Goal: Check status: Check status

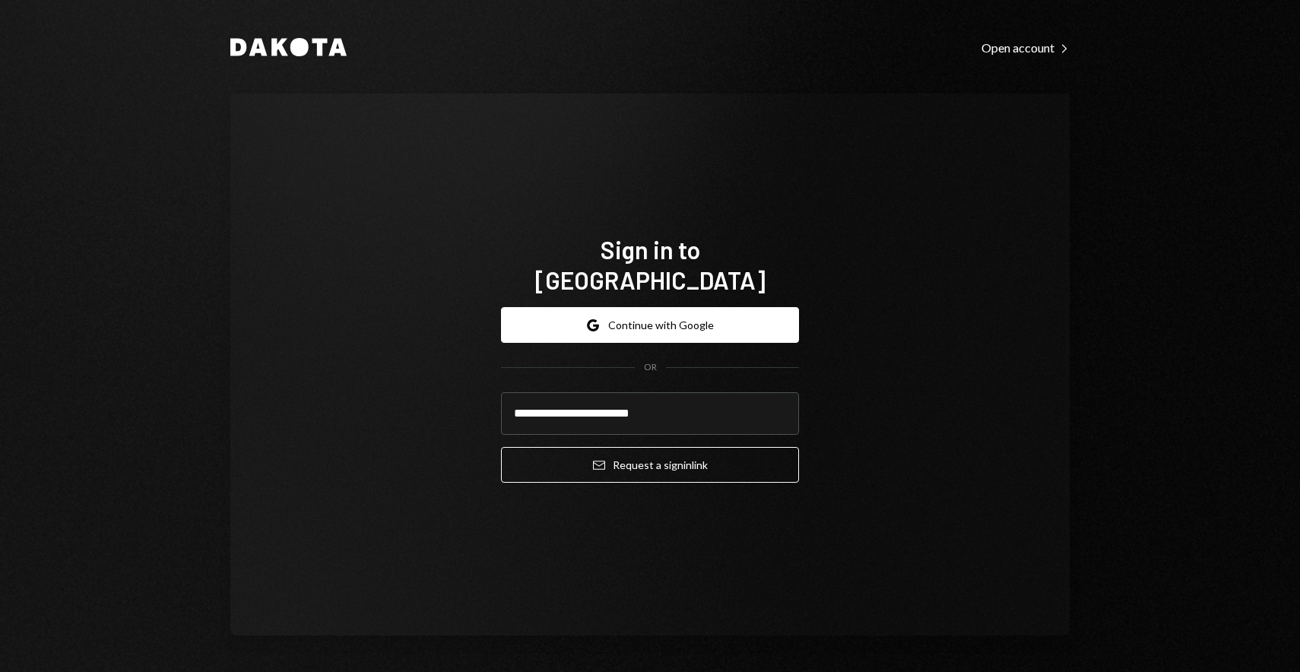
type input "**********"
click at [501, 447] on button "Email Request a sign in link" at bounding box center [650, 465] width 298 height 36
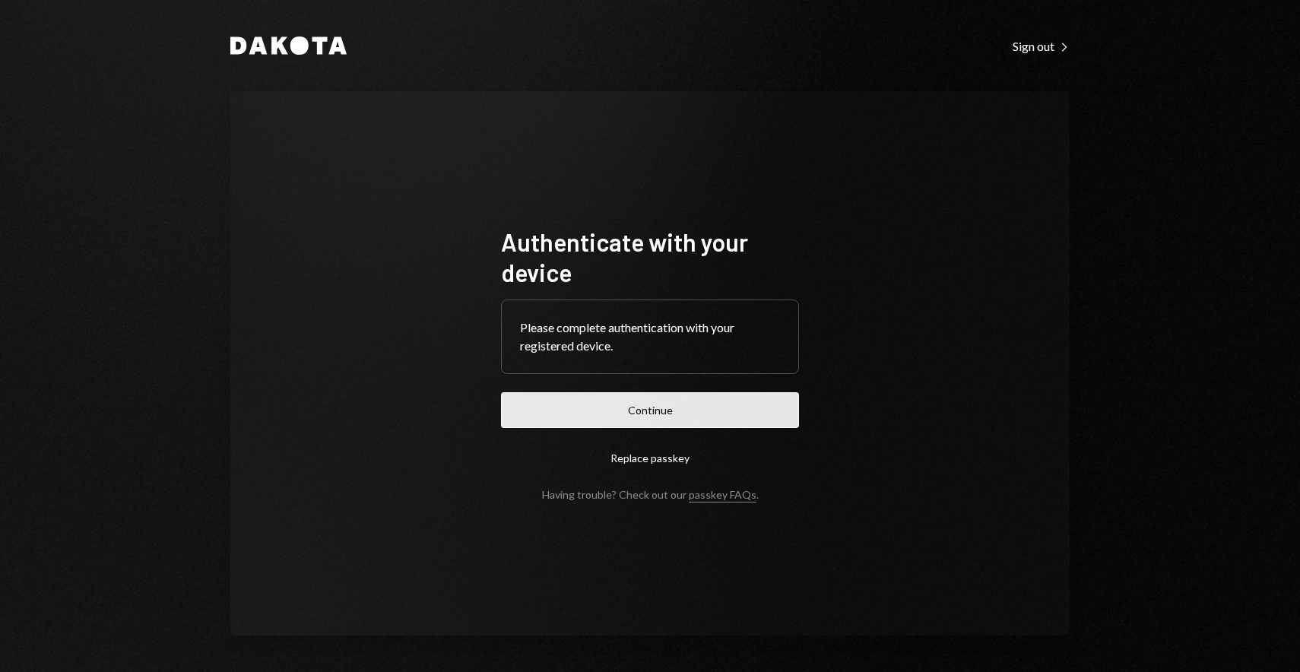
click at [667, 401] on button "Continue" at bounding box center [650, 410] width 298 height 36
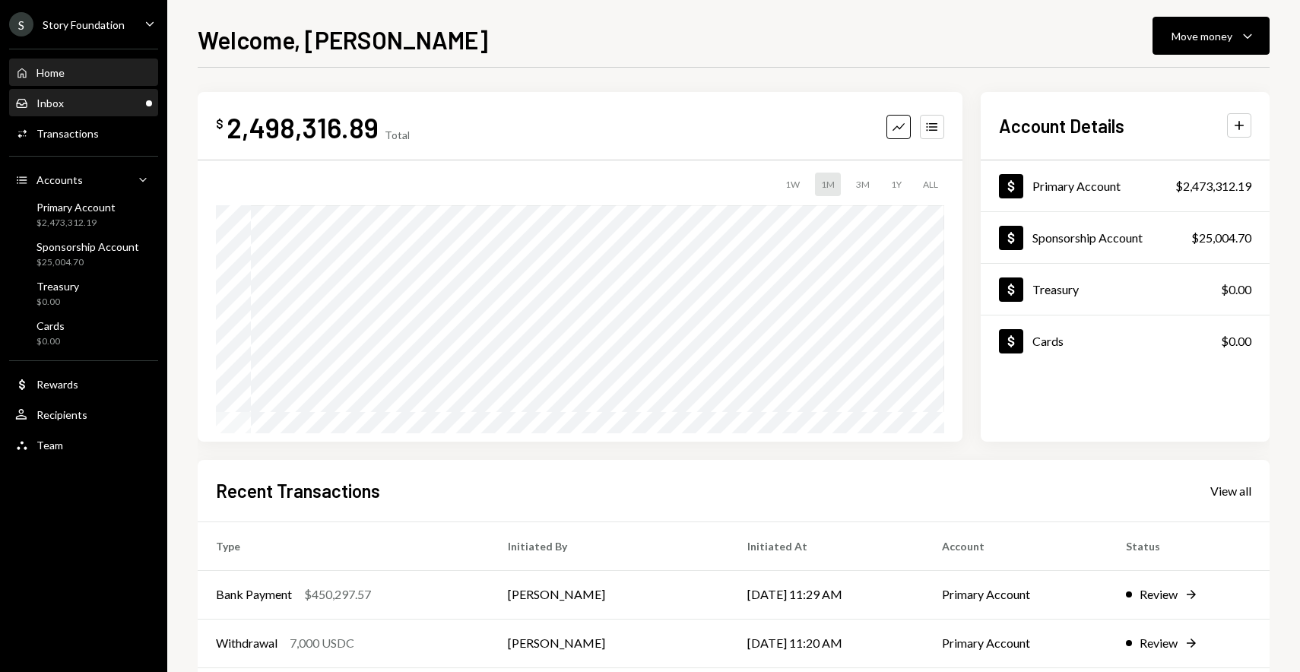
click at [117, 92] on div "Inbox Inbox" at bounding box center [83, 103] width 137 height 26
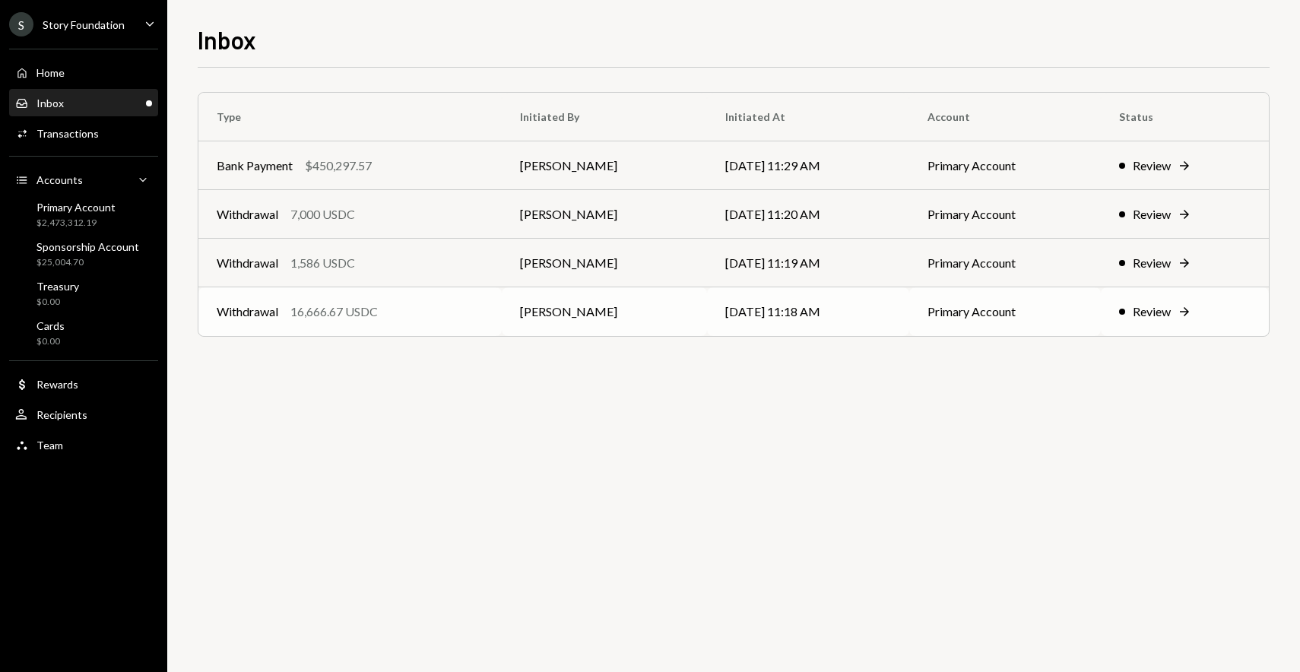
click at [463, 322] on td "Withdrawal 16,666.67 USDC" at bounding box center [349, 311] width 303 height 49
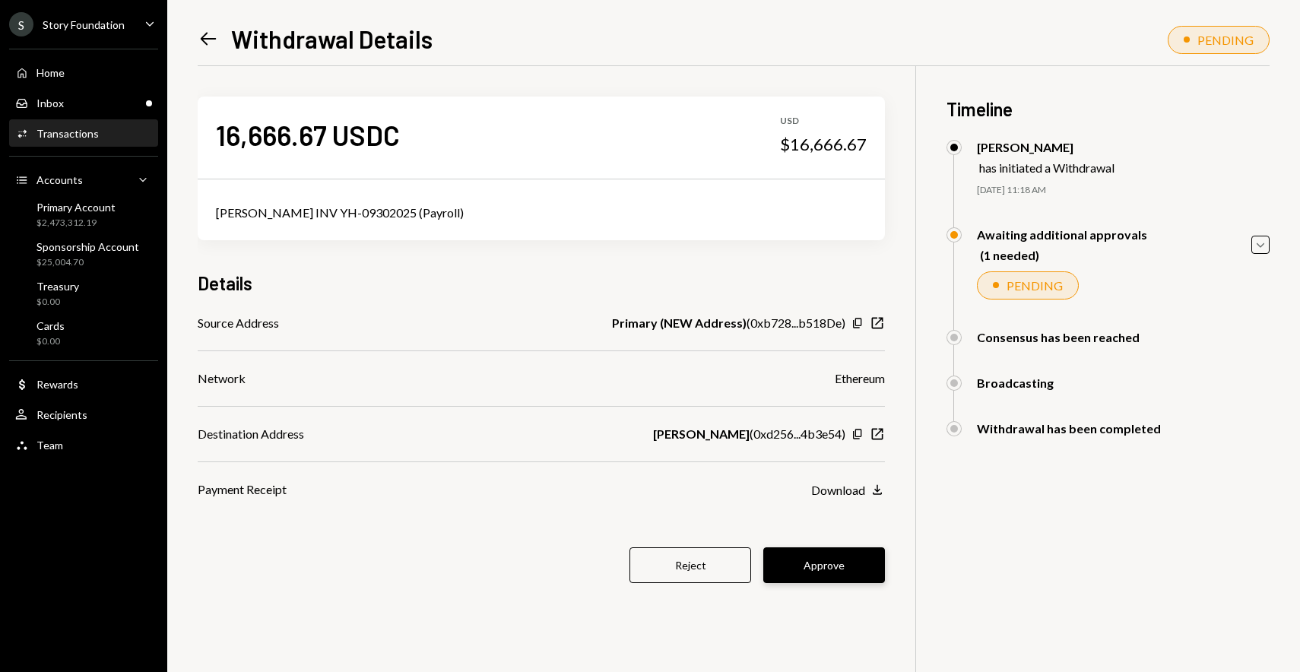
click at [838, 572] on button "Approve" at bounding box center [824, 565] width 122 height 36
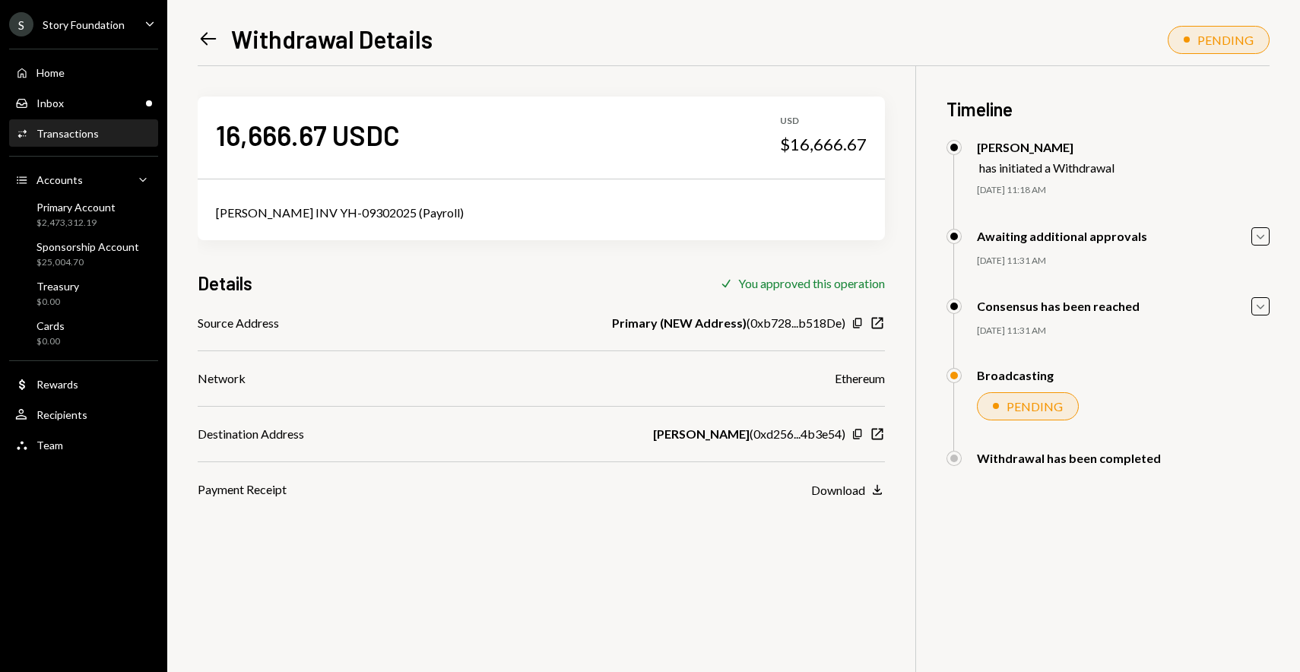
click at [210, 34] on icon "Left Arrow" at bounding box center [208, 38] width 21 height 21
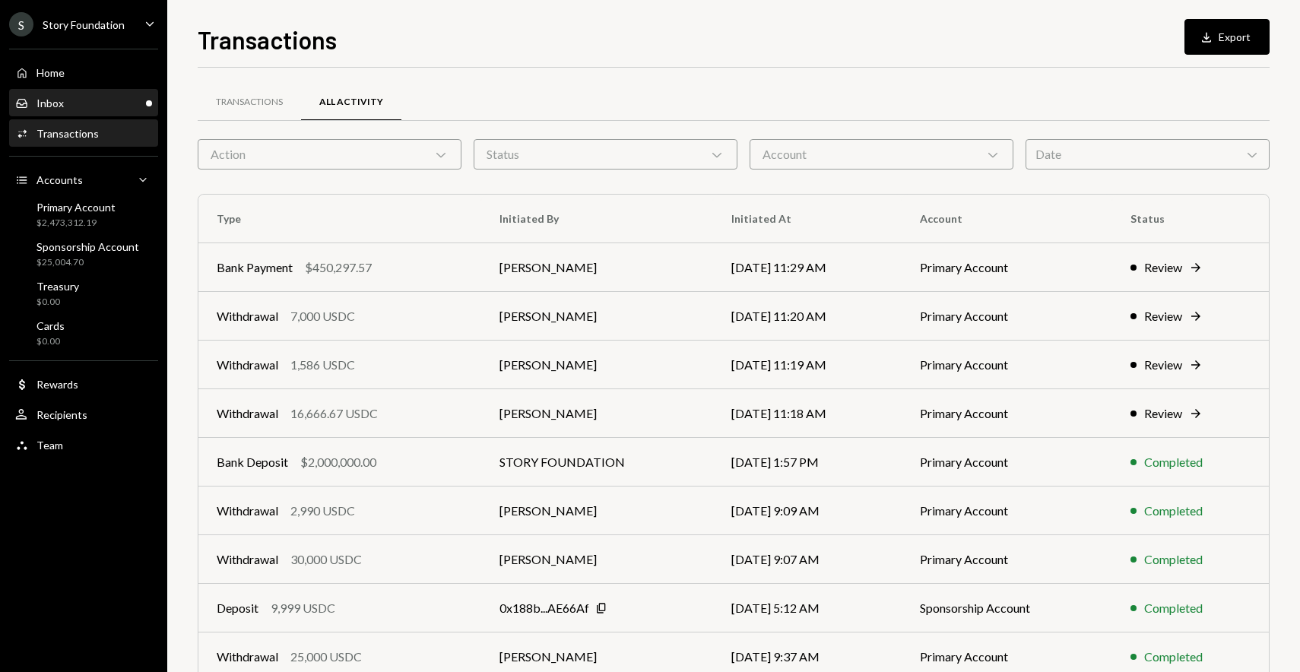
click at [126, 107] on div "Inbox Inbox" at bounding box center [83, 104] width 137 height 14
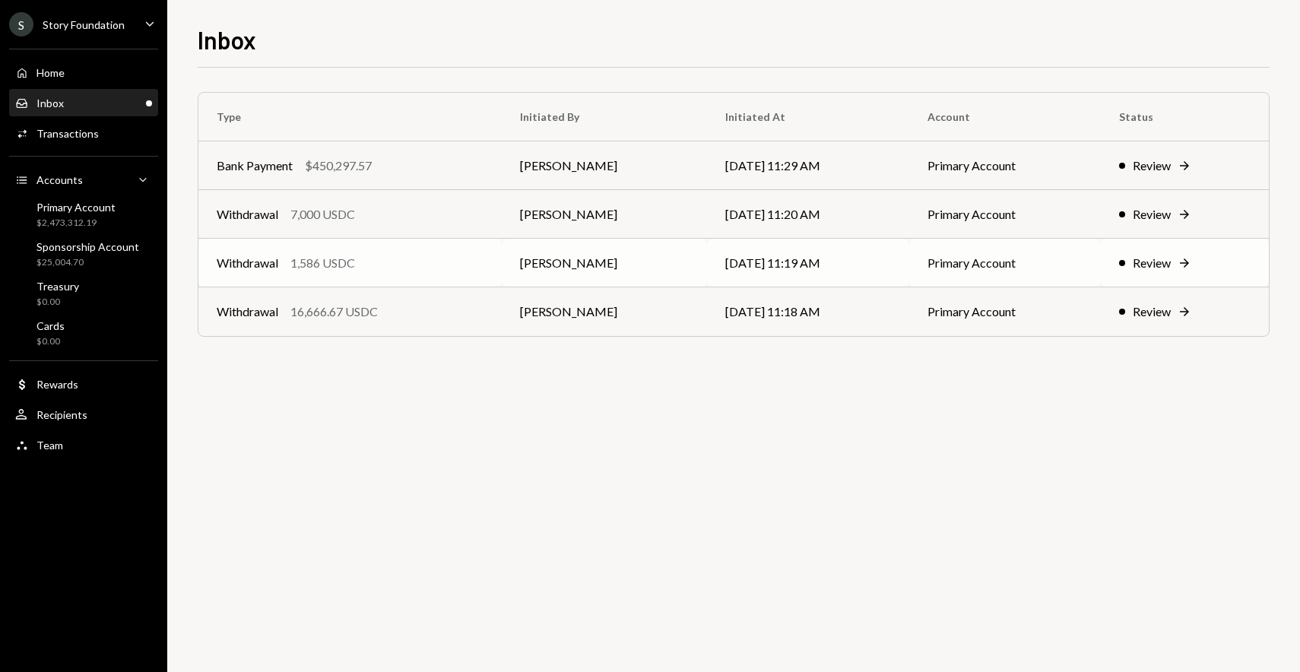
click at [327, 271] on div "1,586 USDC" at bounding box center [322, 263] width 65 height 18
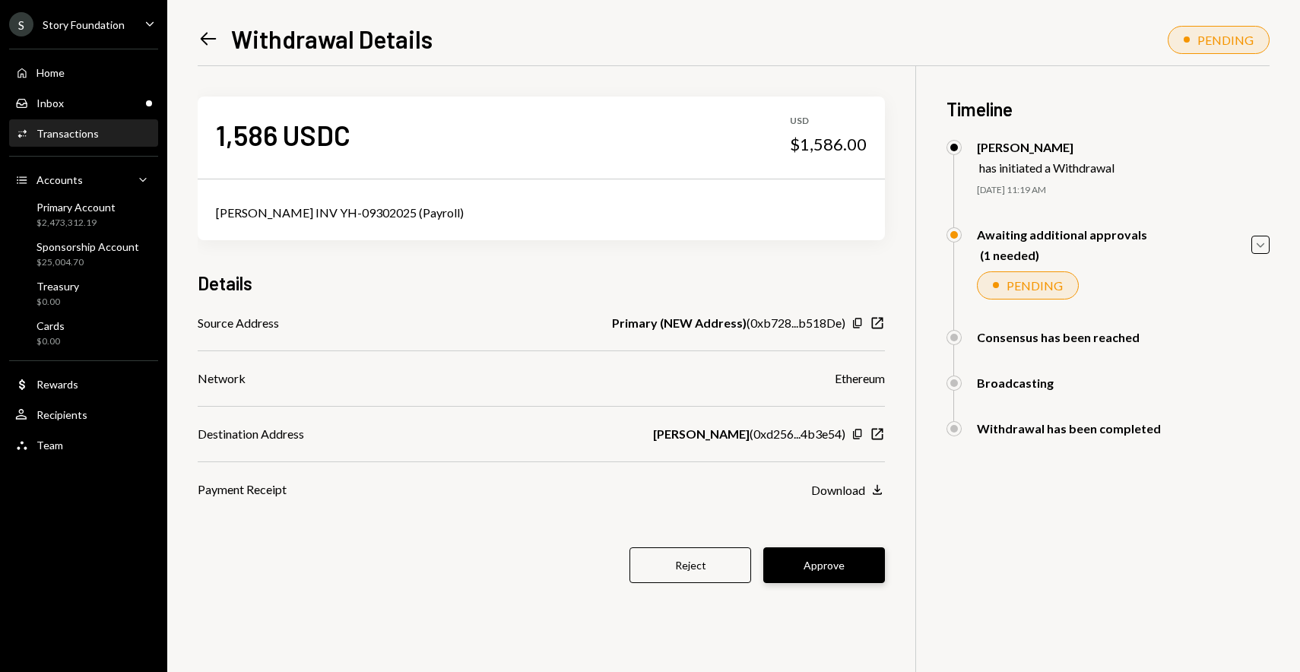
click at [830, 567] on button "Approve" at bounding box center [824, 565] width 122 height 36
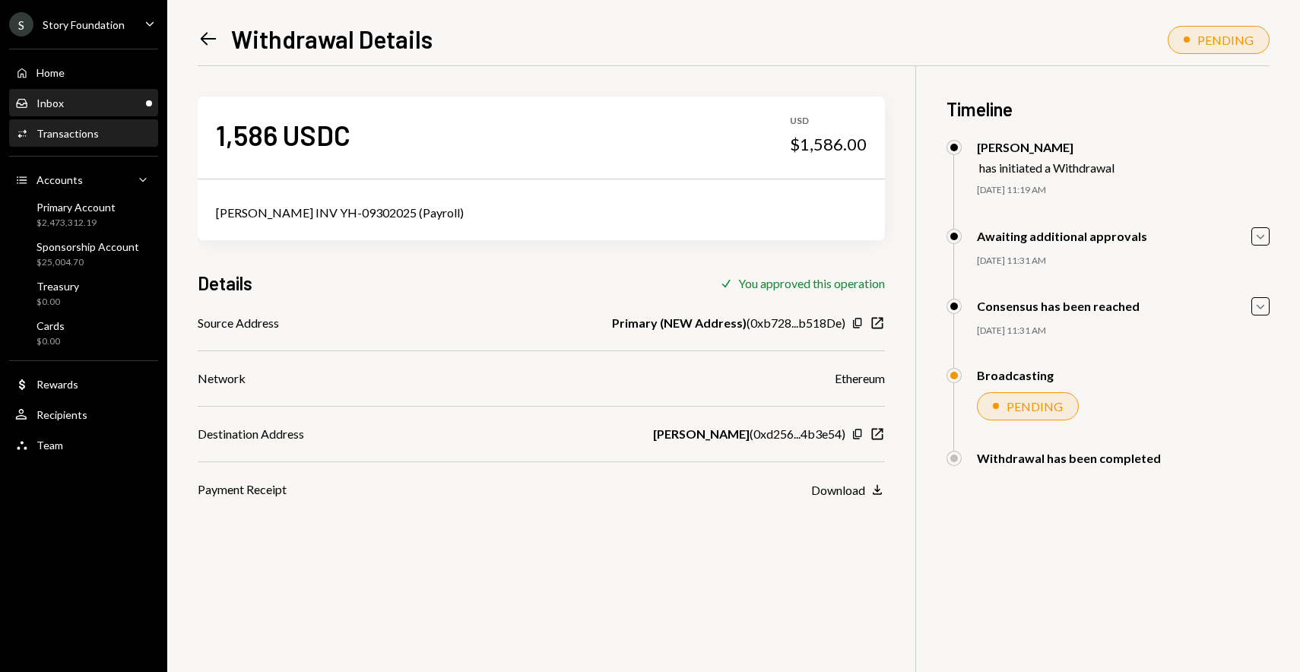
click at [116, 92] on div "Inbox Inbox" at bounding box center [83, 103] width 137 height 26
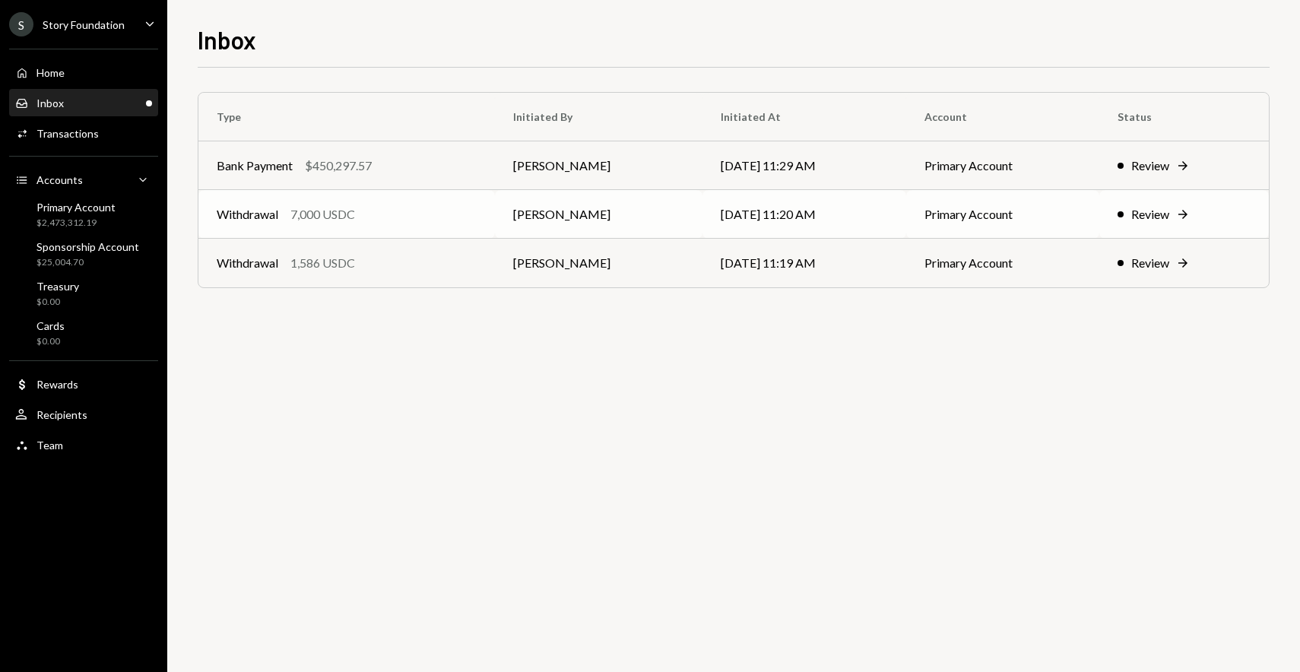
click at [412, 224] on td "Withdrawal 7,000 USDC" at bounding box center [346, 214] width 296 height 49
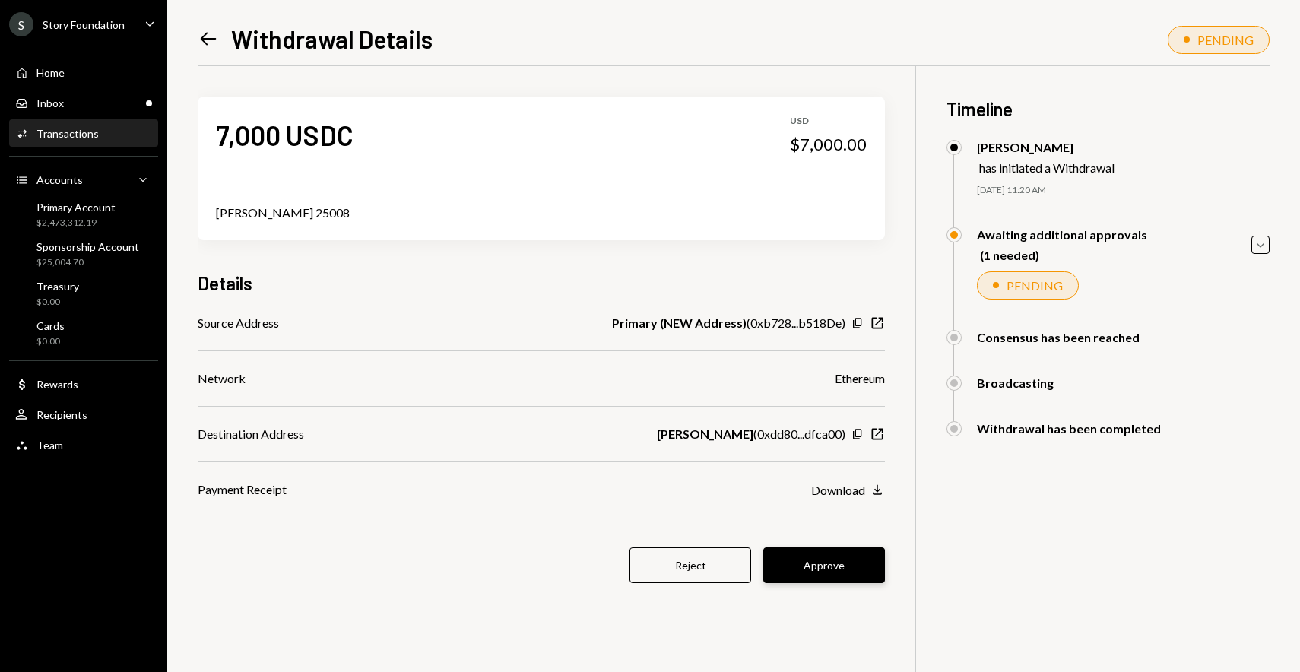
click at [834, 572] on button "Approve" at bounding box center [824, 565] width 122 height 36
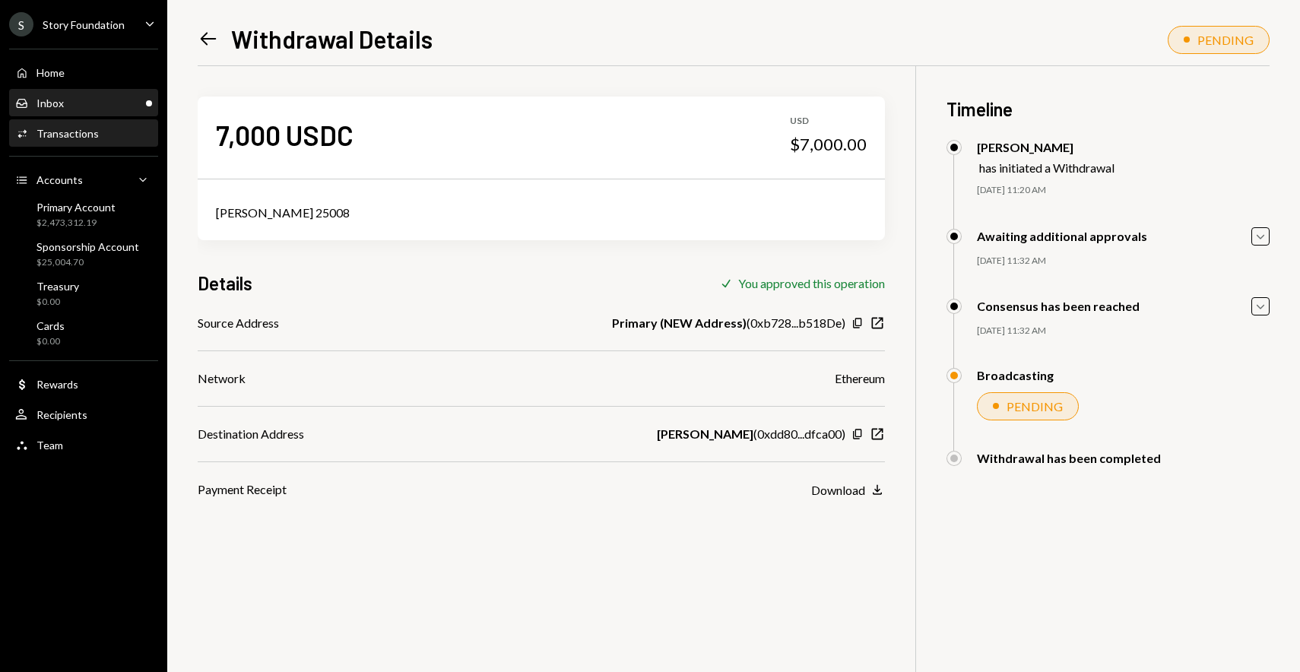
click at [81, 93] on div "Inbox Inbox" at bounding box center [83, 103] width 137 height 26
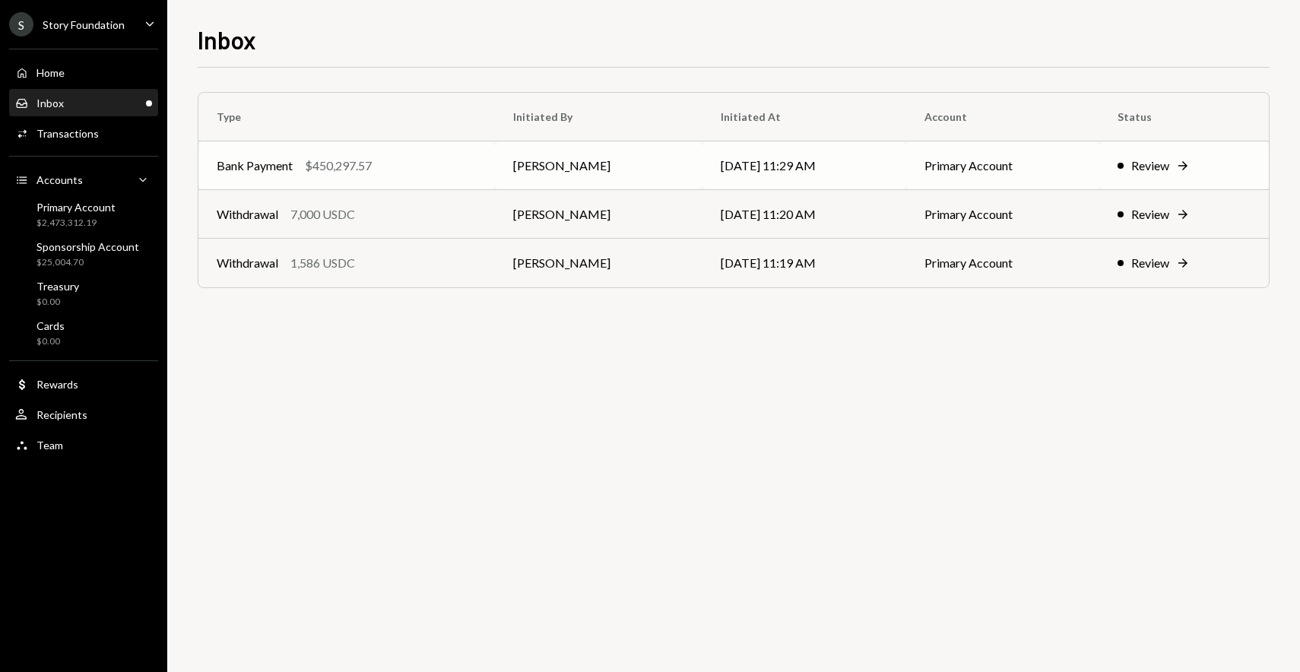
click at [419, 170] on div "Bank Payment $450,297.57" at bounding box center [347, 166] width 260 height 18
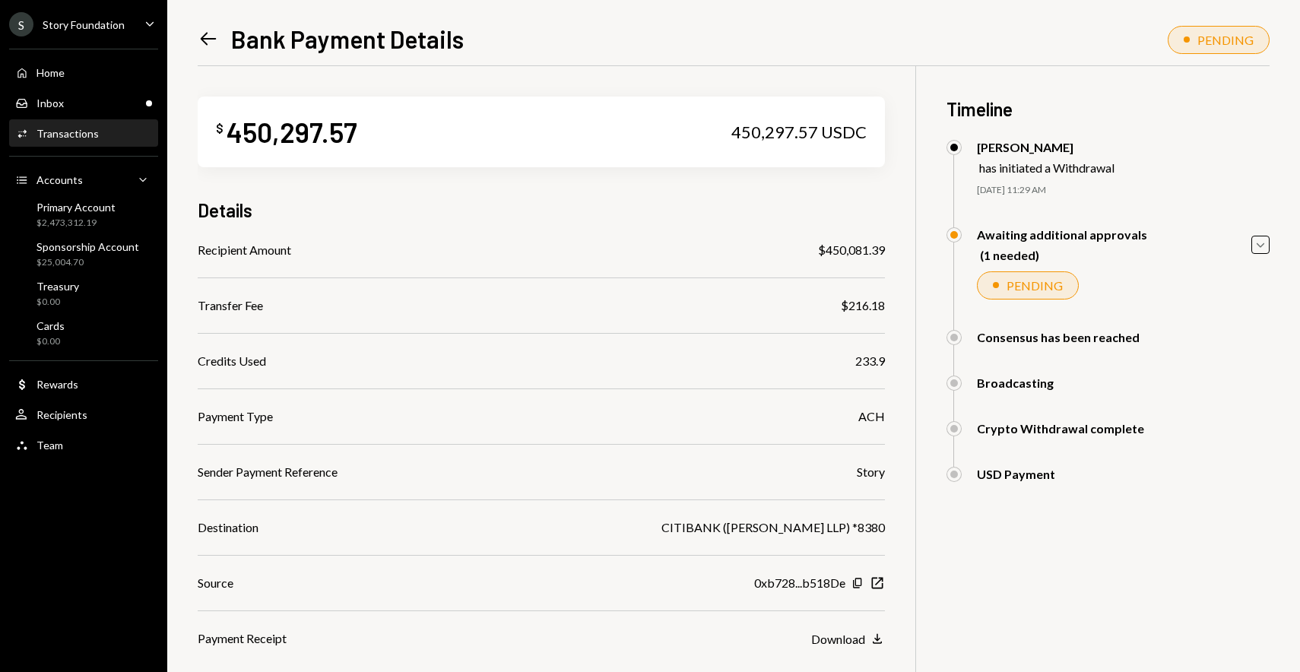
scroll to position [109, 0]
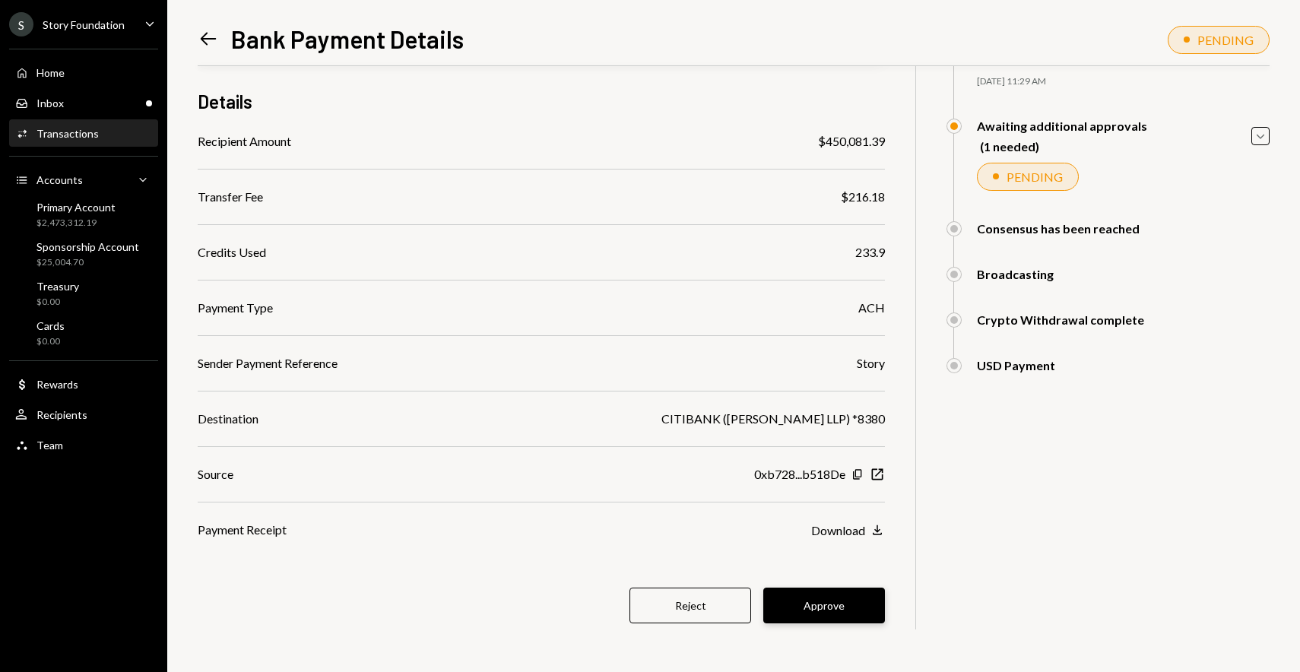
click at [834, 613] on button "Approve" at bounding box center [824, 606] width 122 height 36
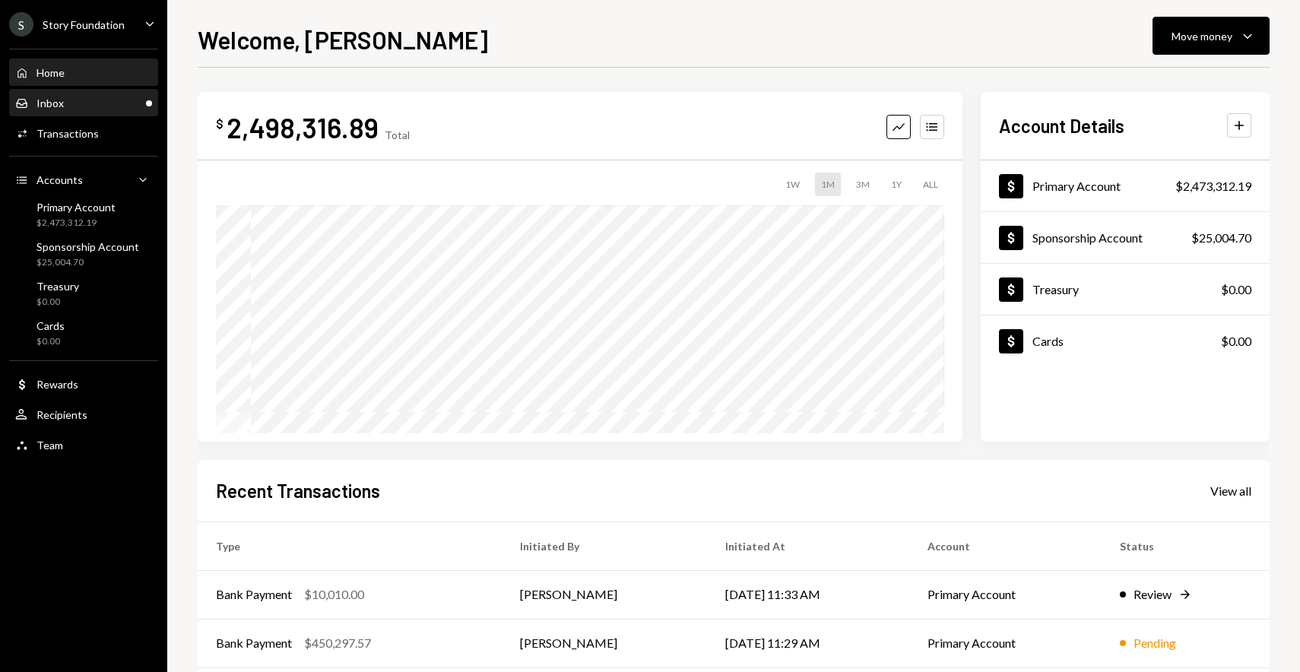
click at [94, 107] on div "Inbox Inbox" at bounding box center [83, 104] width 137 height 14
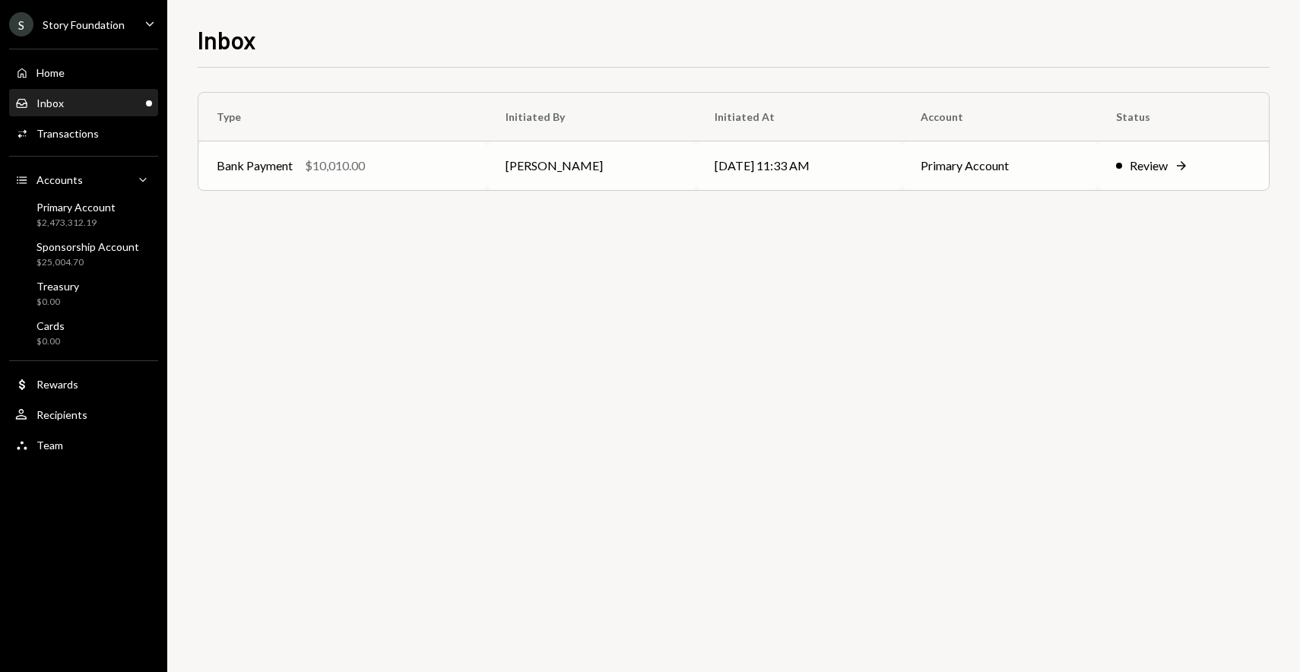
click at [354, 154] on td "Bank Payment $10,010.00" at bounding box center [342, 165] width 289 height 49
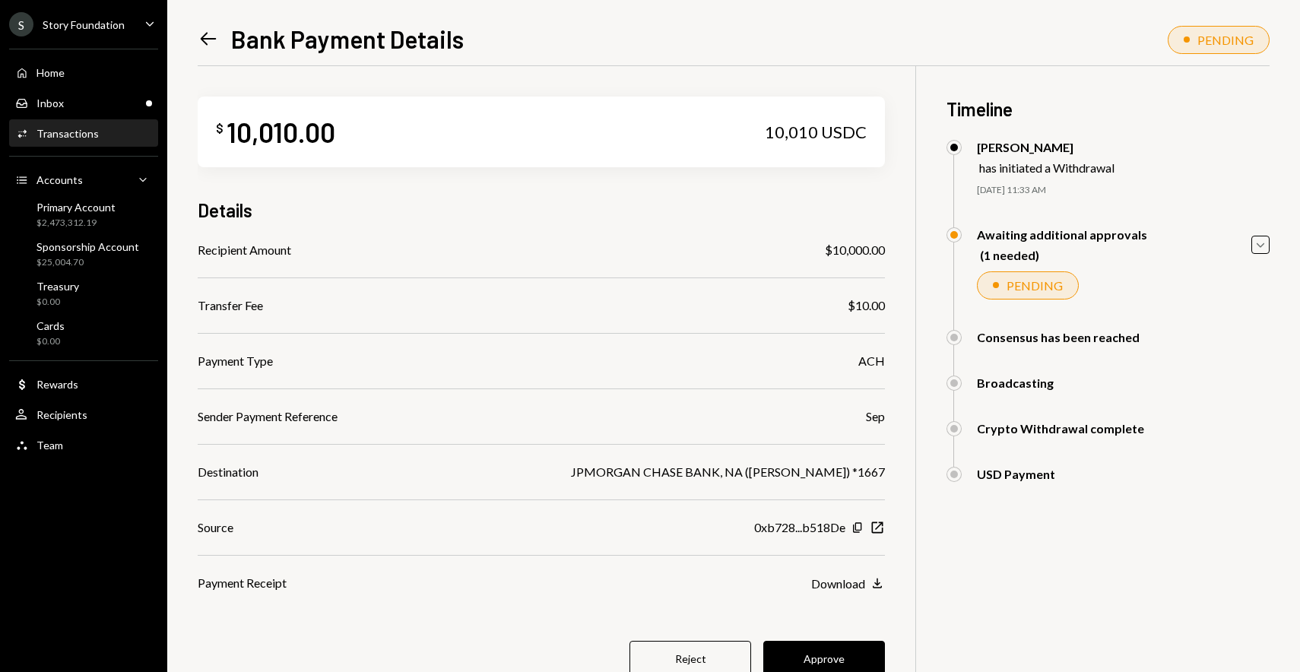
scroll to position [66, 0]
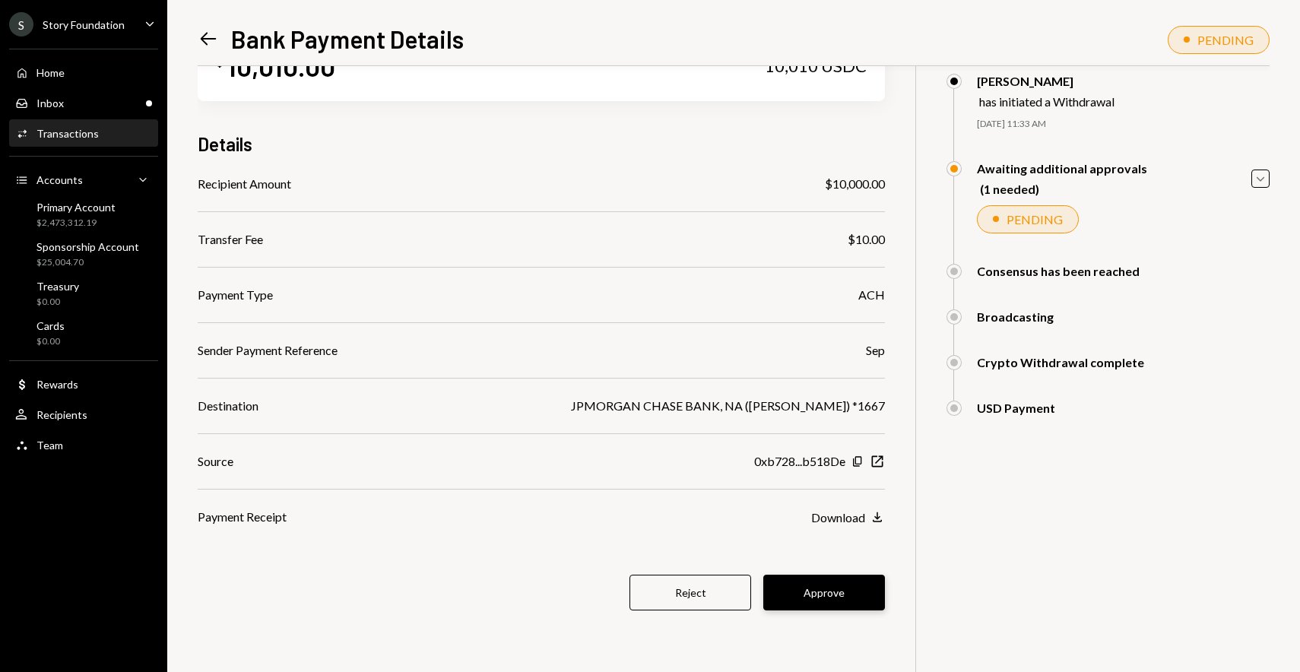
click at [825, 594] on button "Approve" at bounding box center [824, 593] width 122 height 36
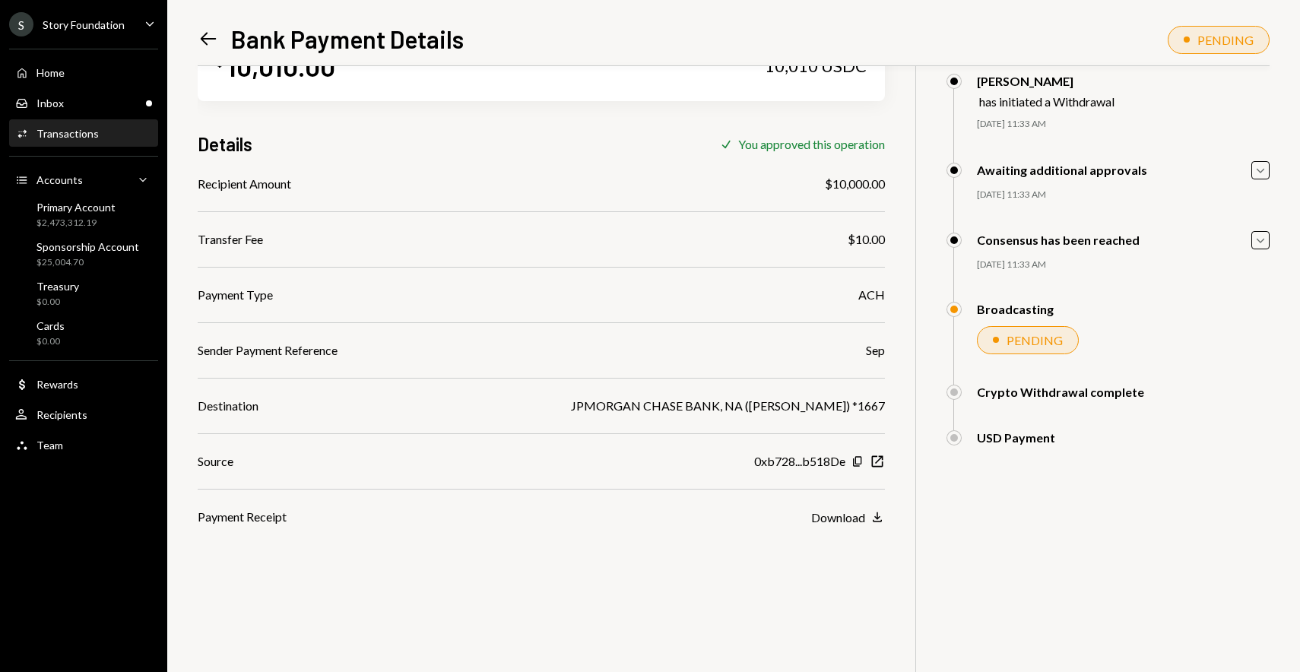
click at [98, 116] on div "Home Home Inbox Inbox Activities Transactions Accounts Accounts Caret Down Prim…" at bounding box center [83, 251] width 167 height 422
click at [90, 109] on div "Inbox Inbox" at bounding box center [83, 104] width 137 height 14
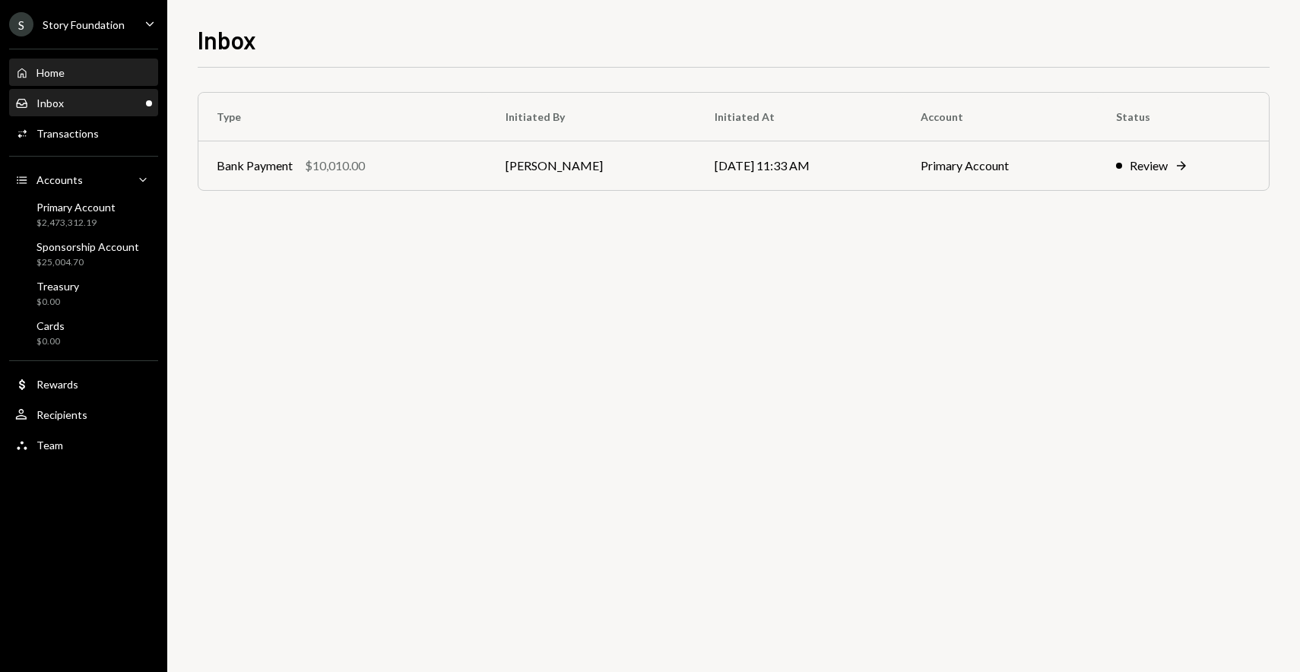
click at [97, 73] on div "Home Home" at bounding box center [83, 73] width 137 height 14
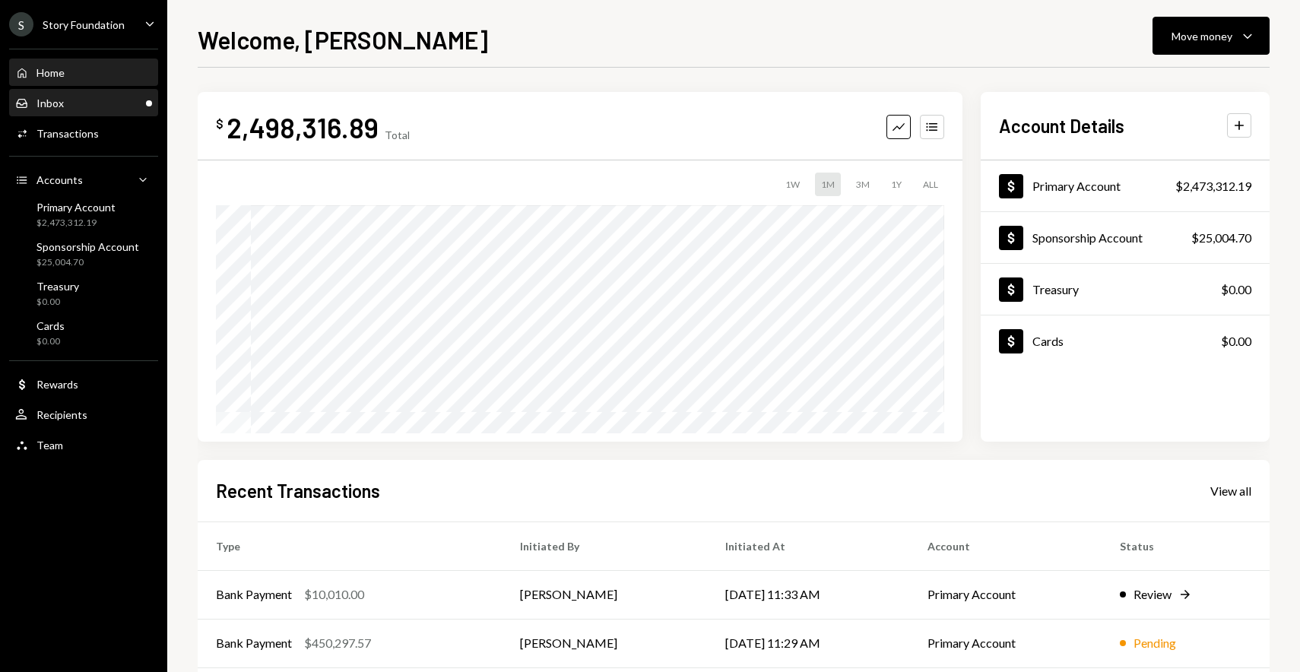
click at [97, 100] on div "Inbox Inbox" at bounding box center [83, 104] width 137 height 14
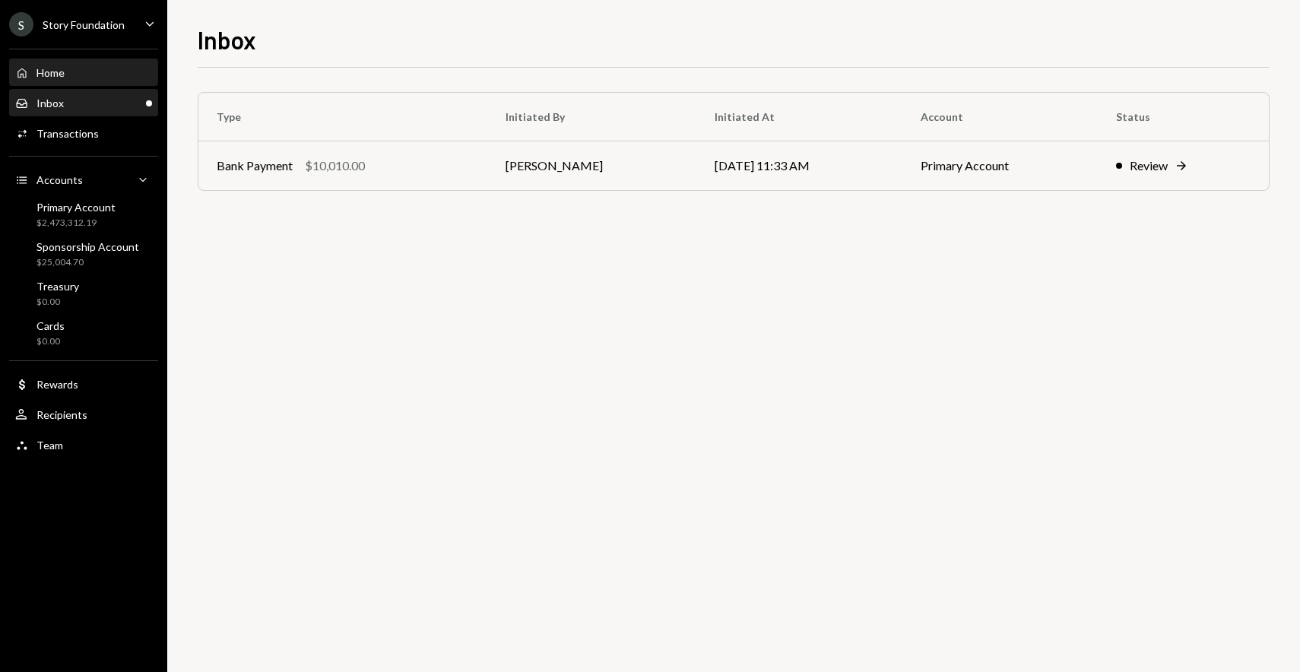
click at [118, 68] on div "Home Home" at bounding box center [83, 73] width 137 height 14
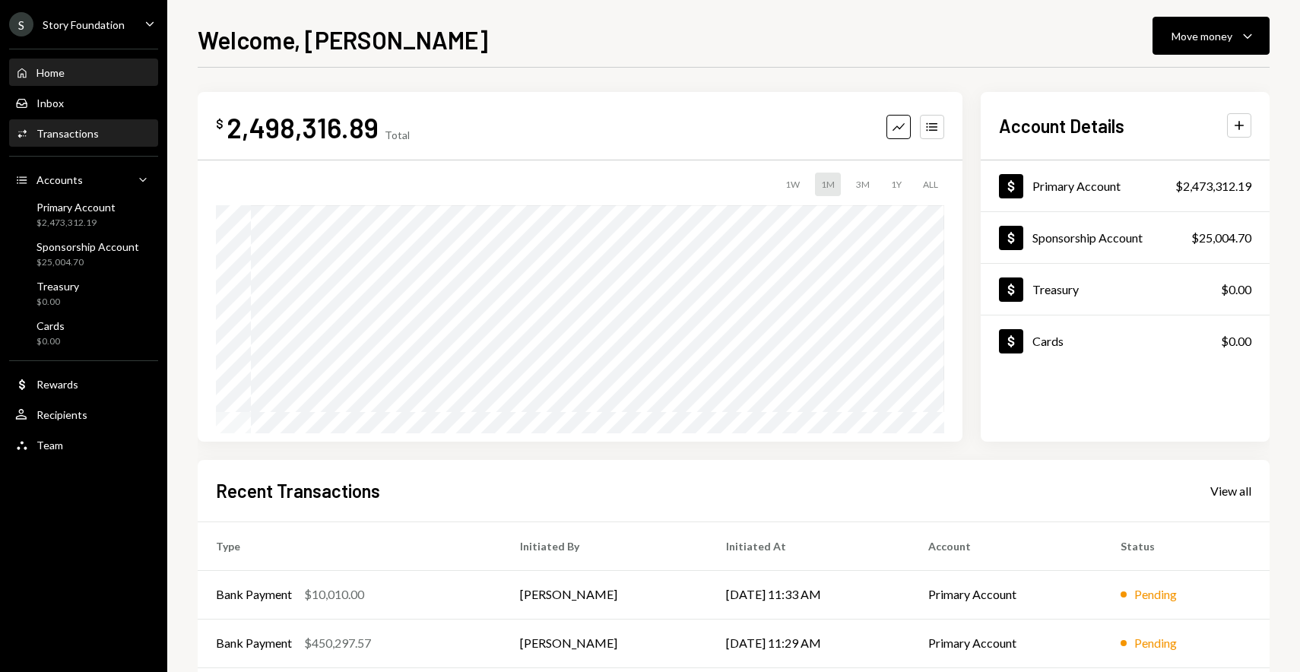
click at [77, 135] on div "Transactions" at bounding box center [67, 133] width 62 height 13
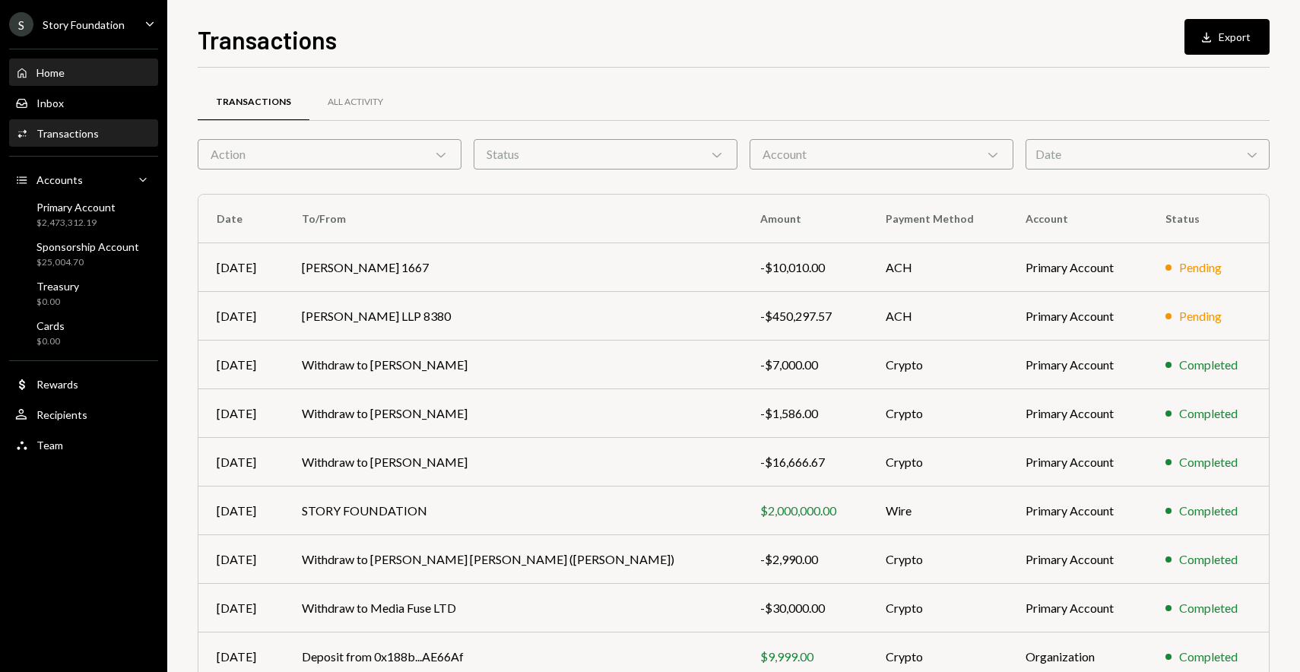
click at [80, 73] on div "Home Home" at bounding box center [83, 73] width 137 height 14
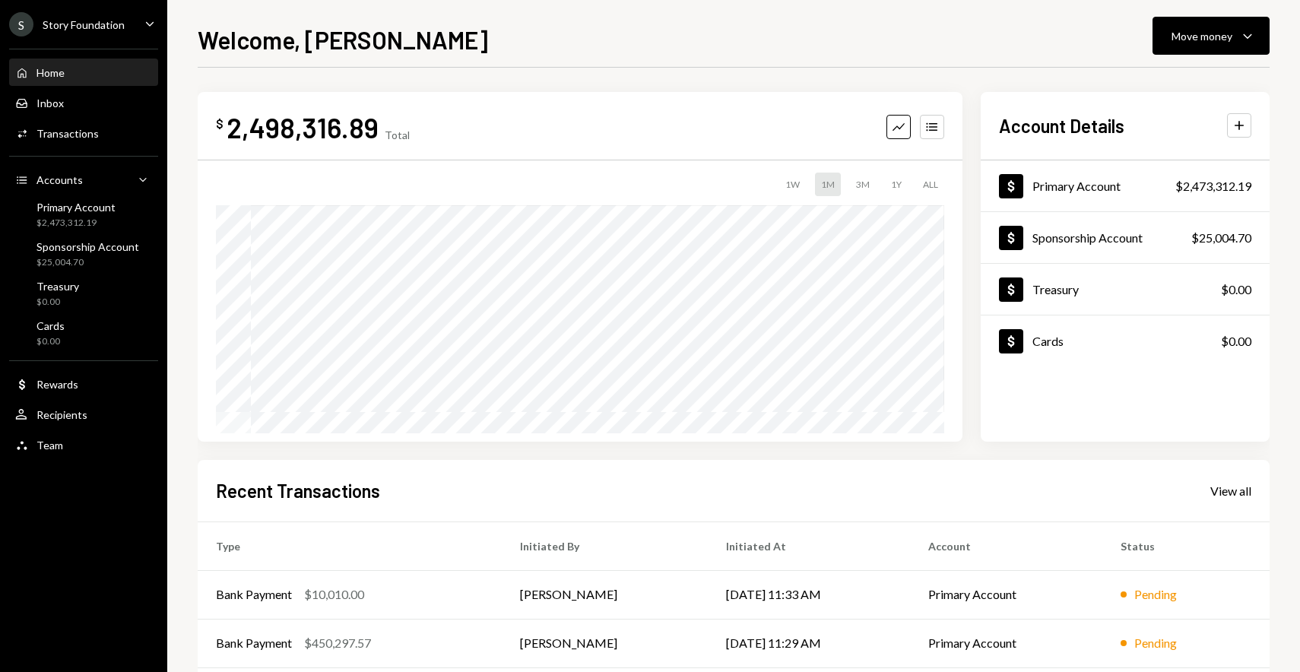
click at [586, 34] on div "Welcome, Tyler Move money Caret Down" at bounding box center [734, 37] width 1072 height 33
click at [594, 61] on div "Welcome, Tyler Move money Caret Down $ 2,480,064.22 Total Graph Accounts 1W 1M …" at bounding box center [734, 346] width 1072 height 651
click at [134, 130] on div "Activities Transactions" at bounding box center [83, 134] width 137 height 14
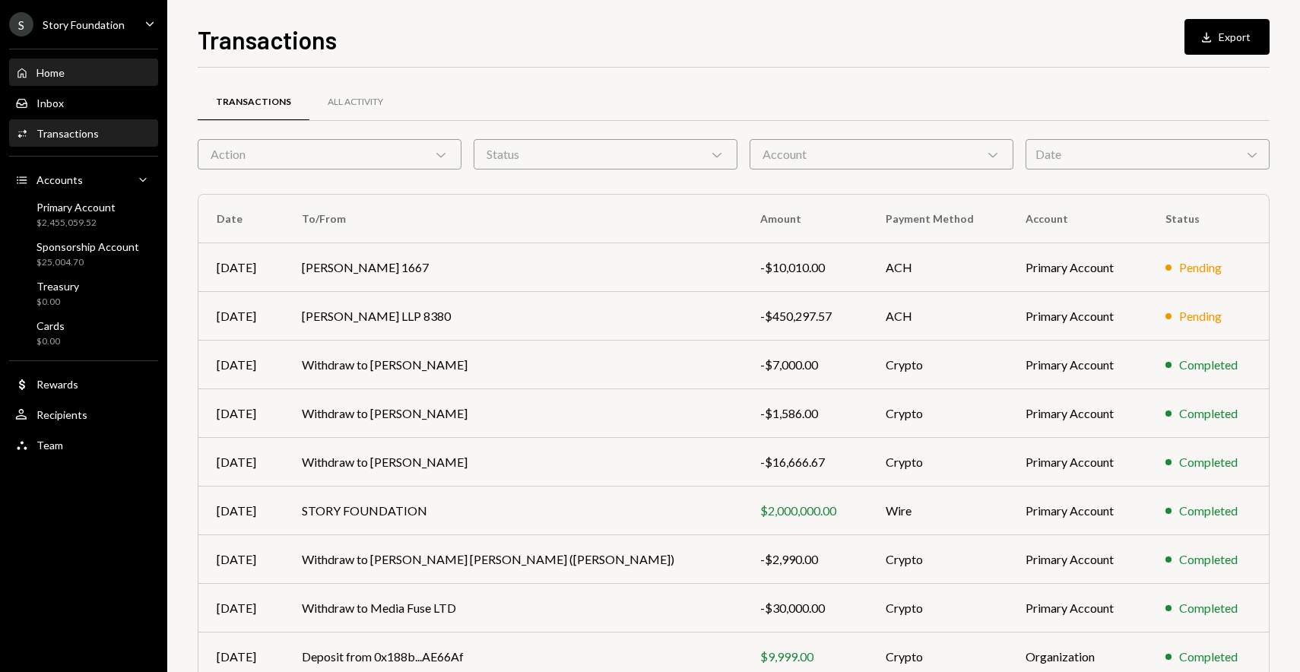
click at [125, 69] on div "Home Home" at bounding box center [83, 73] width 137 height 14
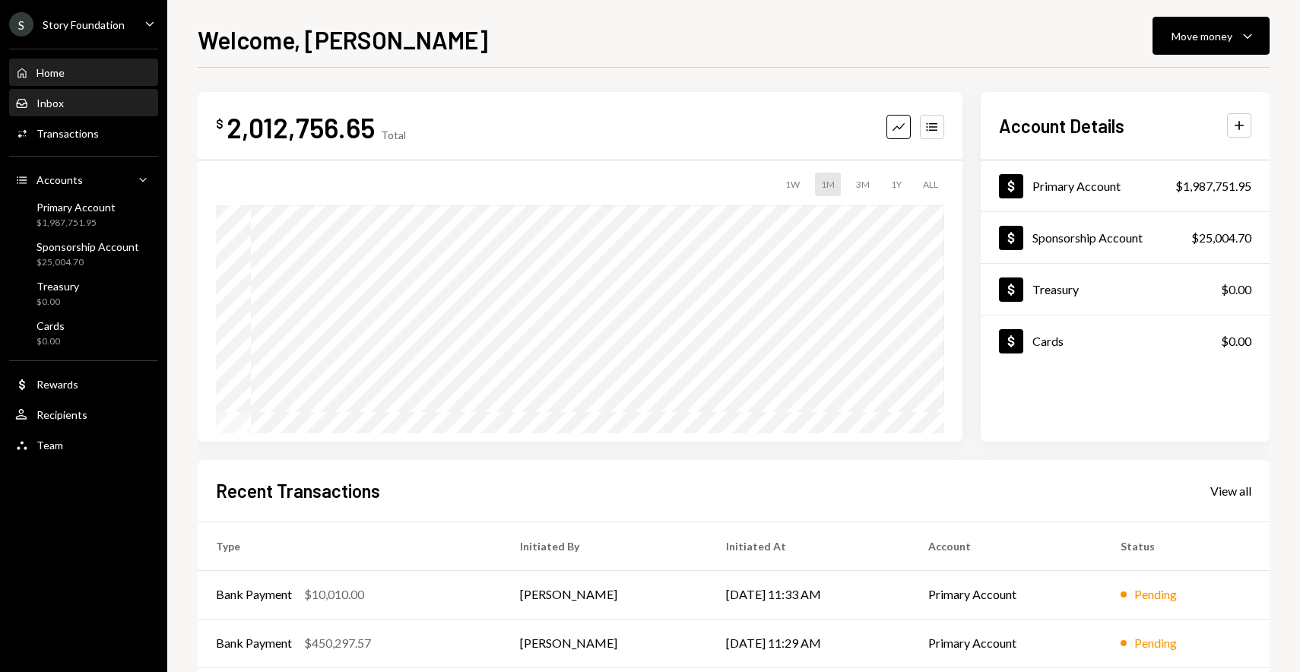
click at [71, 89] on link "Inbox Inbox" at bounding box center [83, 102] width 149 height 27
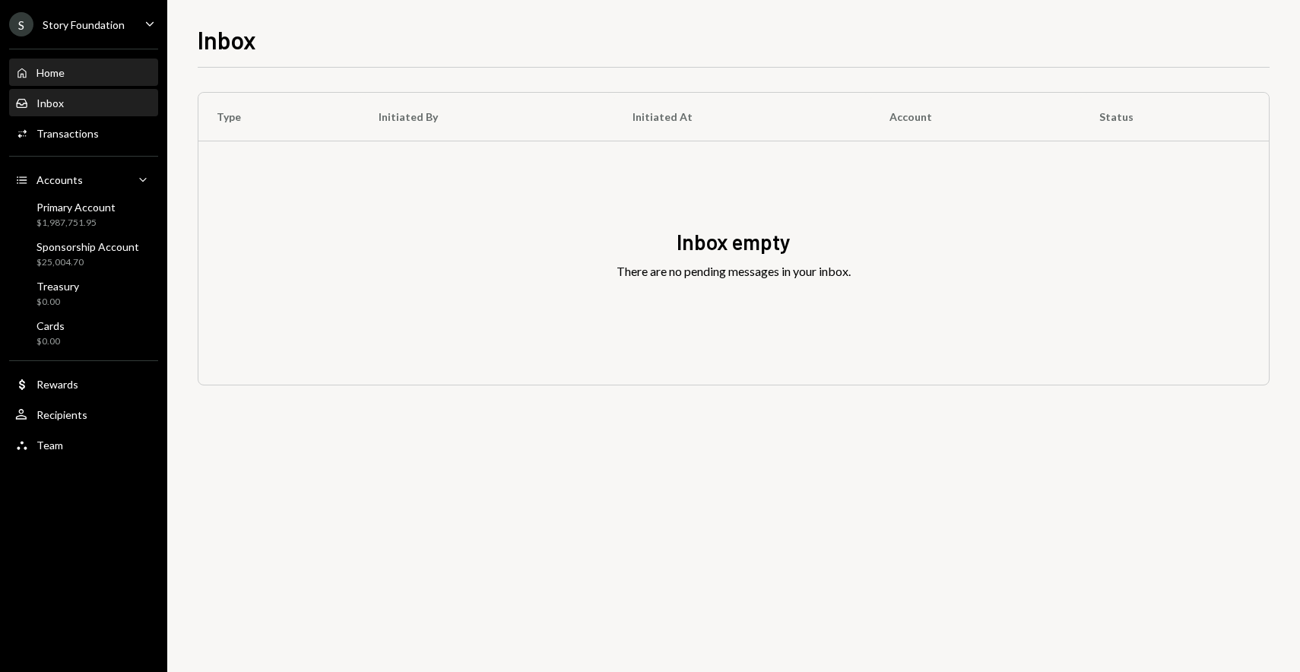
click at [71, 69] on div "Home Home" at bounding box center [83, 73] width 137 height 14
